Goal: Find specific page/section: Find specific page/section

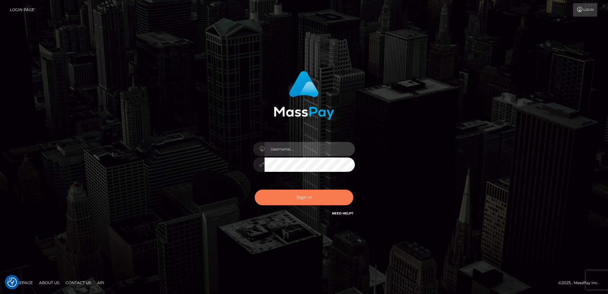
type input "[PERSON_NAME].of"
click at [298, 199] on button "Sign in" at bounding box center [304, 198] width 99 height 16
type input "[PERSON_NAME].of"
click at [298, 199] on button "Sign in" at bounding box center [304, 198] width 99 height 16
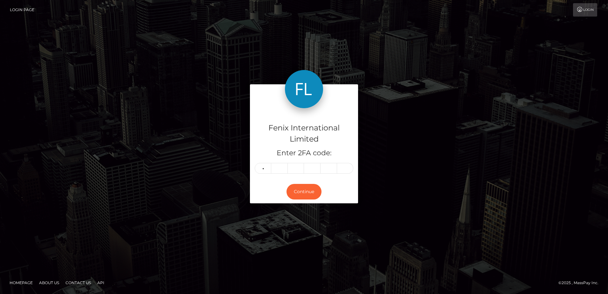
type input "6"
type input "0"
type input "7"
type input "0"
type input "8"
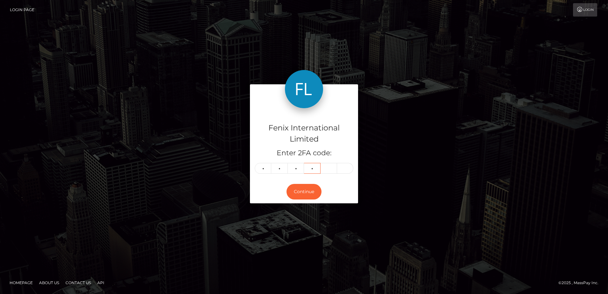
type input "2"
type input "9"
type input "7"
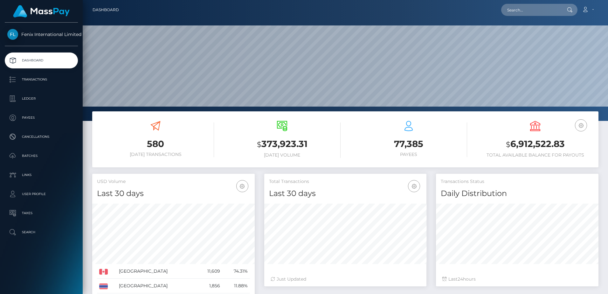
scroll to position [113, 162]
click at [546, 12] on input "text" at bounding box center [531, 10] width 60 height 12
paste input "77016696"
click at [530, 7] on input "77016696" at bounding box center [531, 10] width 60 height 12
type input "77016696"
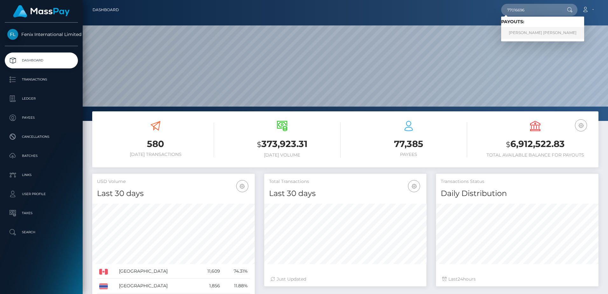
click at [541, 34] on link "SABINE MICHELE RAFI THARANI" at bounding box center [542, 33] width 83 height 12
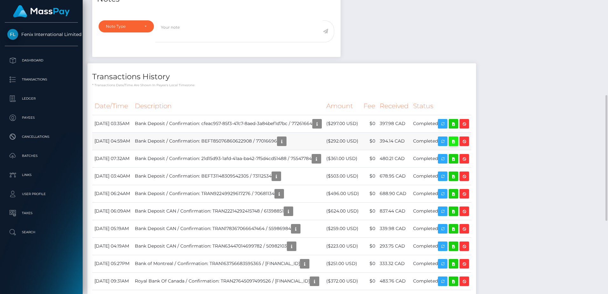
scroll to position [76, 162]
click at [457, 141] on icon at bounding box center [454, 141] width 8 height 8
click at [457, 124] on icon at bounding box center [454, 124] width 8 height 8
click at [286, 143] on icon "button" at bounding box center [282, 141] width 8 height 8
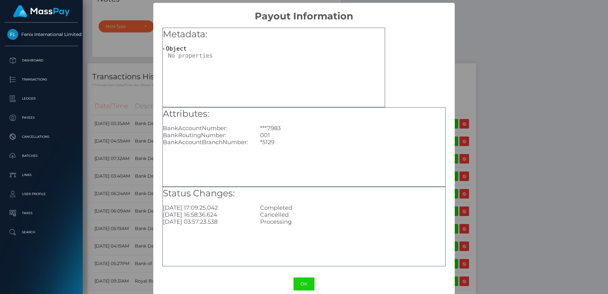
click at [561, 89] on div "× Payout Information Metadata: Object Attributes: BankAccountNumber: ***7983 Ba…" at bounding box center [304, 147] width 608 height 294
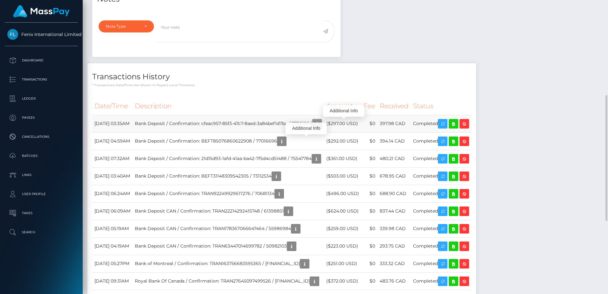
click at [321, 122] on icon "button" at bounding box center [317, 124] width 8 height 8
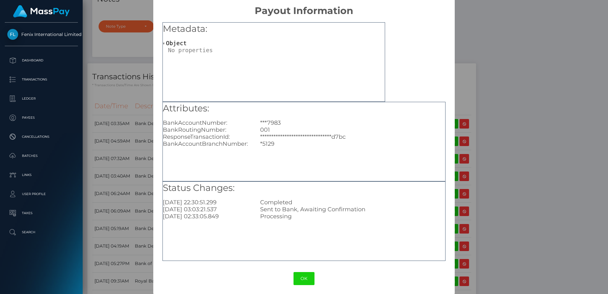
scroll to position [9, 0]
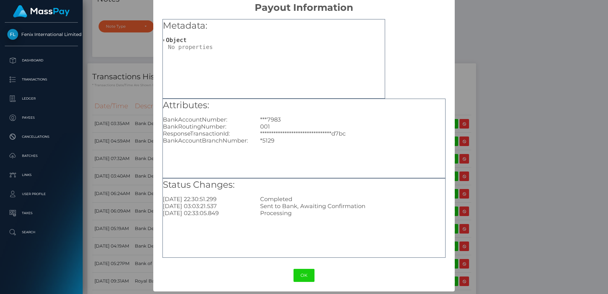
click at [583, 97] on div "**********" at bounding box center [304, 147] width 608 height 294
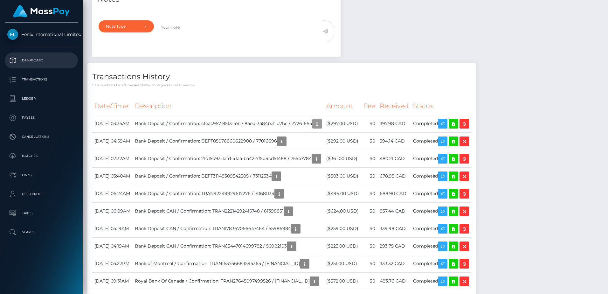
scroll to position [76, 162]
